Goal: Unclear

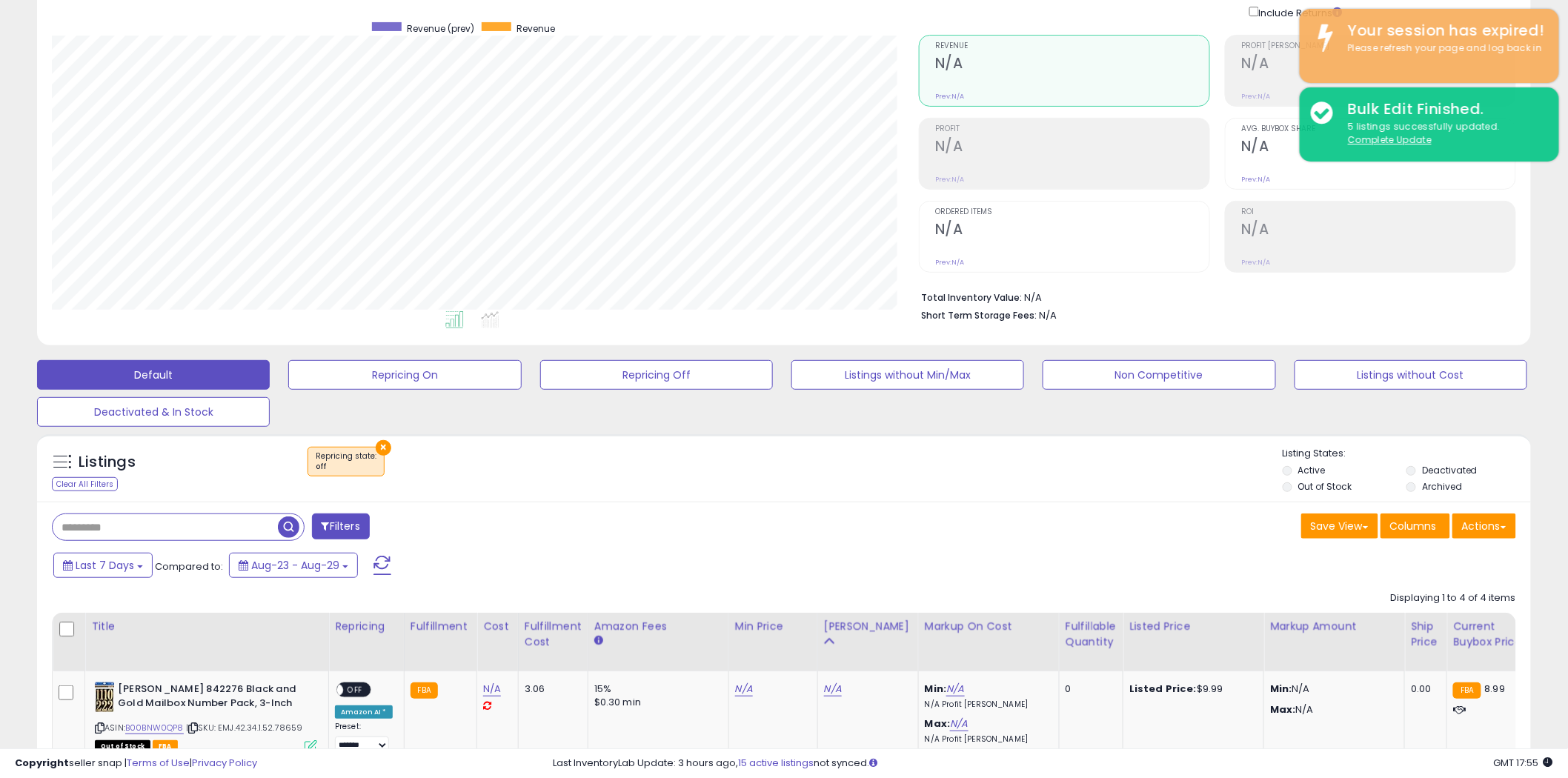
scroll to position [303, 867]
